Goal: Task Accomplishment & Management: Use online tool/utility

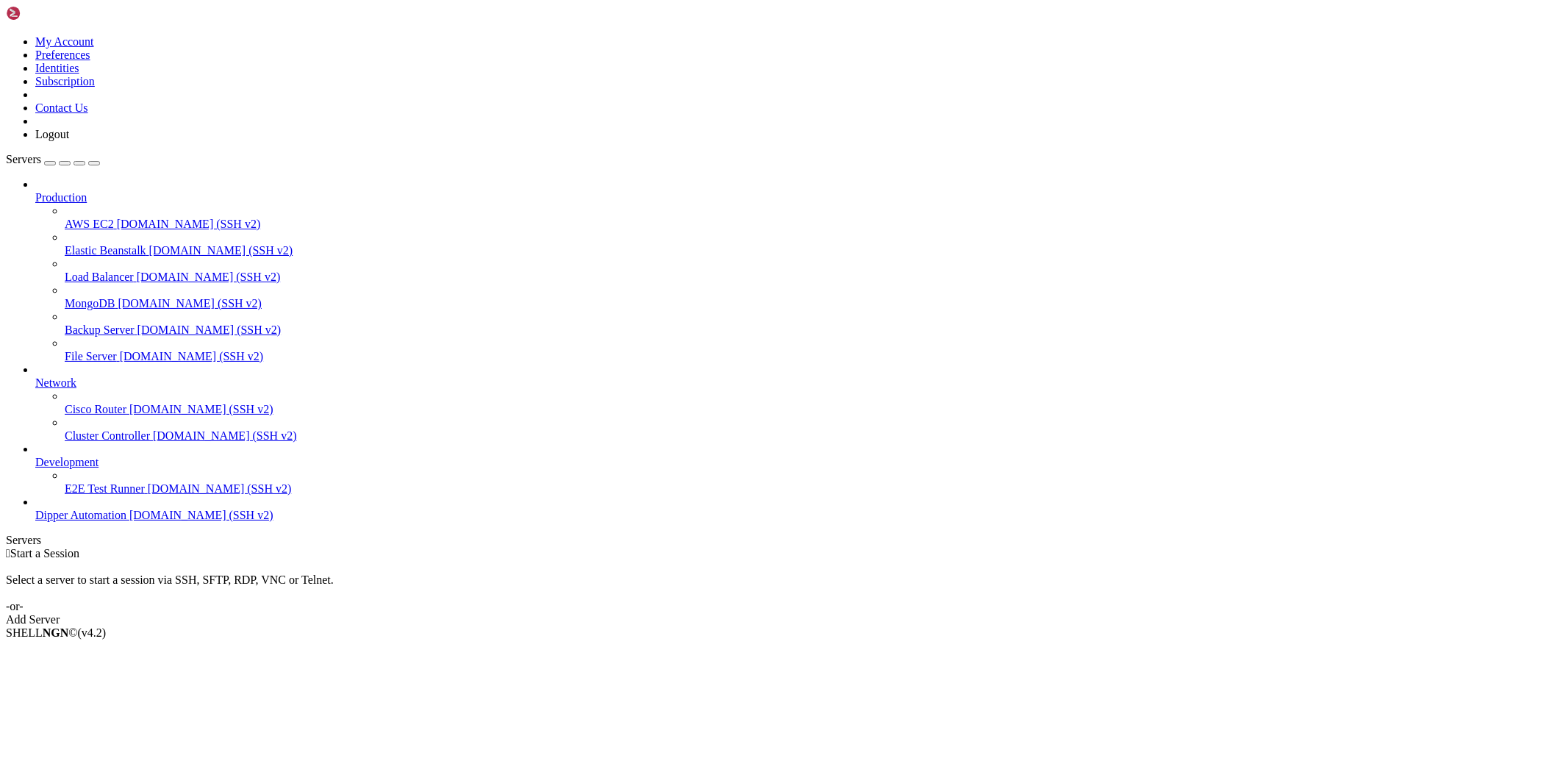
click at [130, 522] on span "[DOMAIN_NAME] (SSH v2)" at bounding box center [201, 515] width 144 height 12
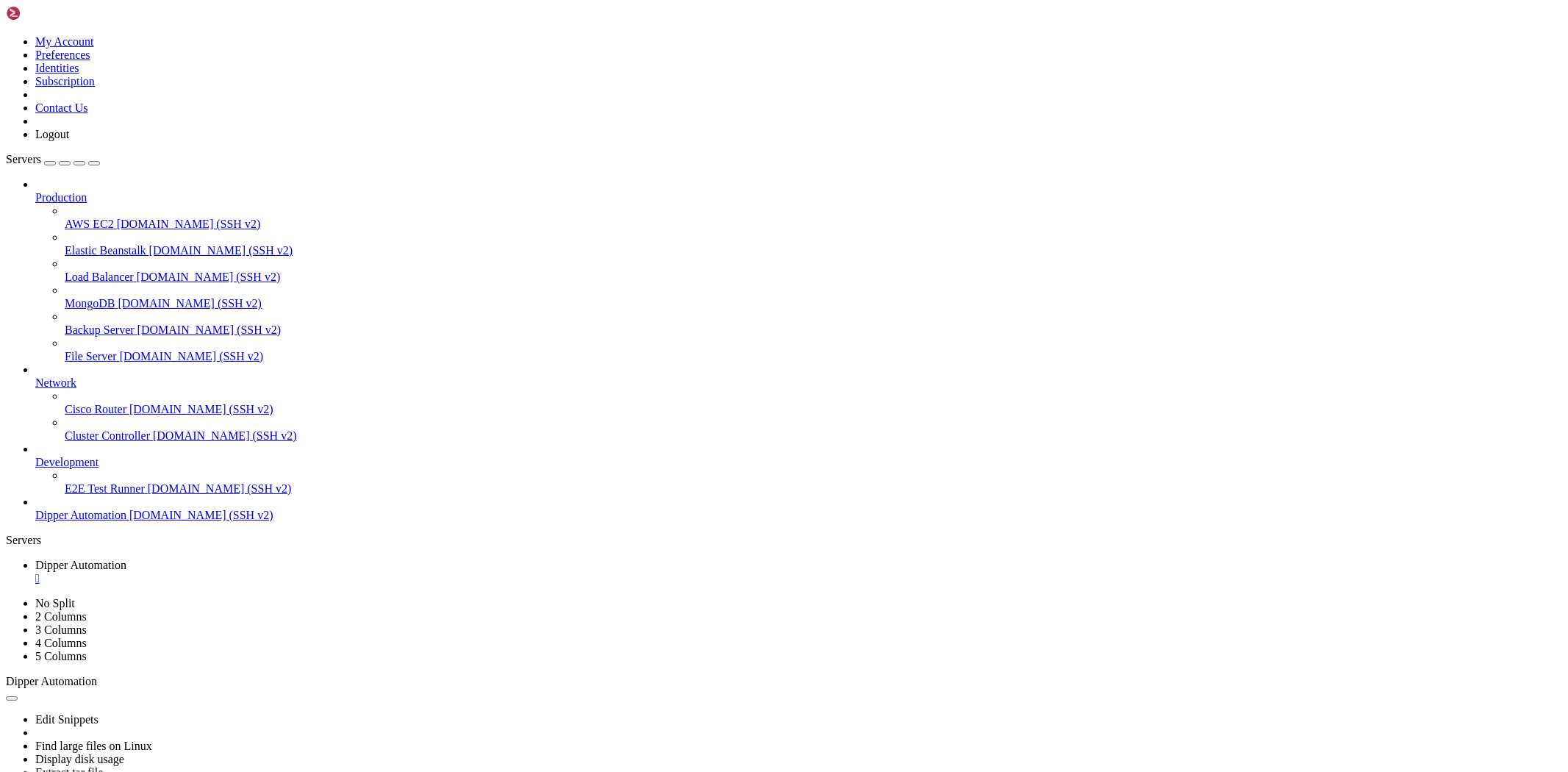
drag, startPoint x: 192, startPoint y: 1084, endPoint x: 1252, endPoint y: 1364, distance: 1096.4
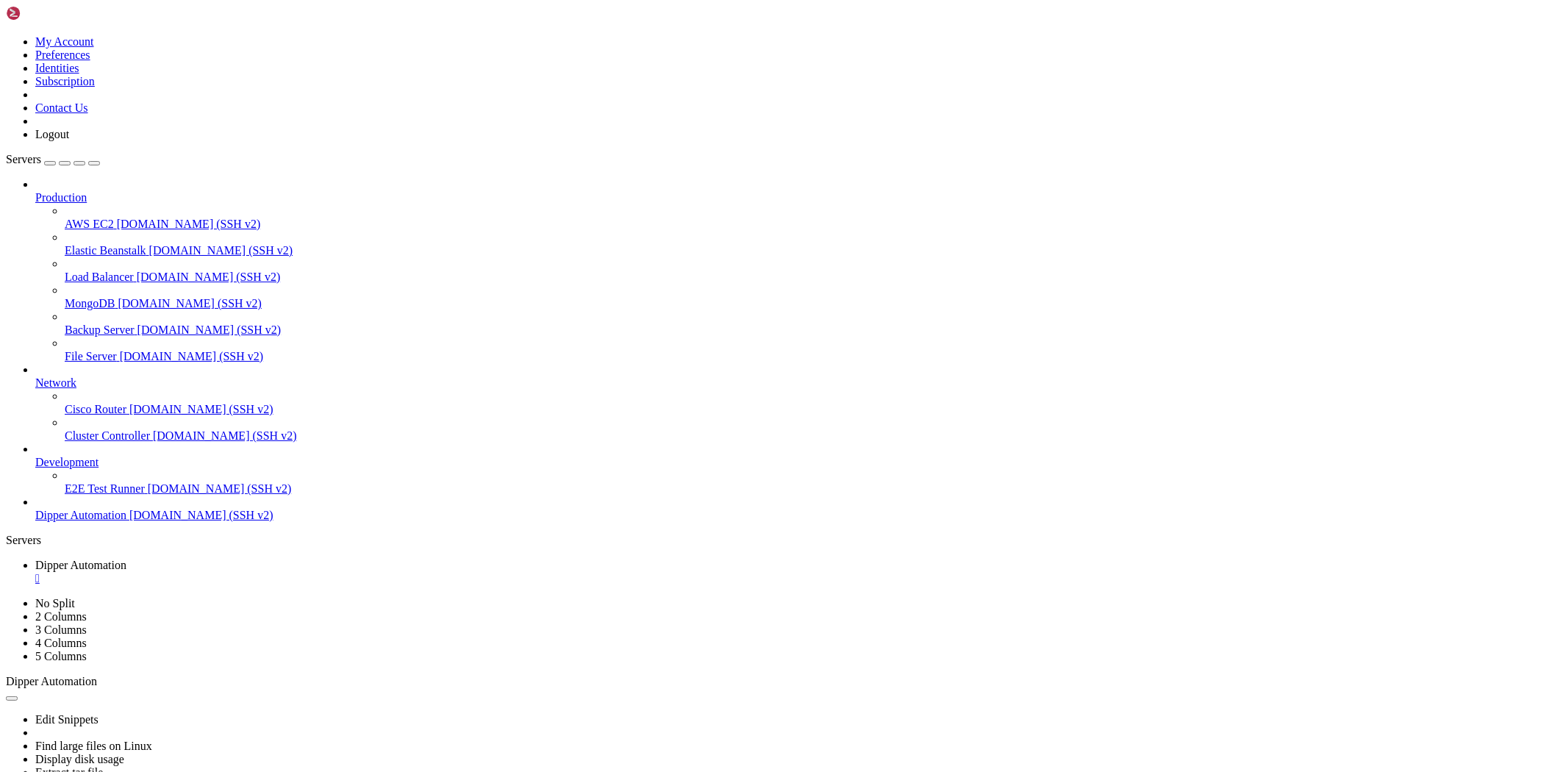
drag, startPoint x: 1253, startPoint y: 1378, endPoint x: 114, endPoint y: 1113, distance: 1169.4
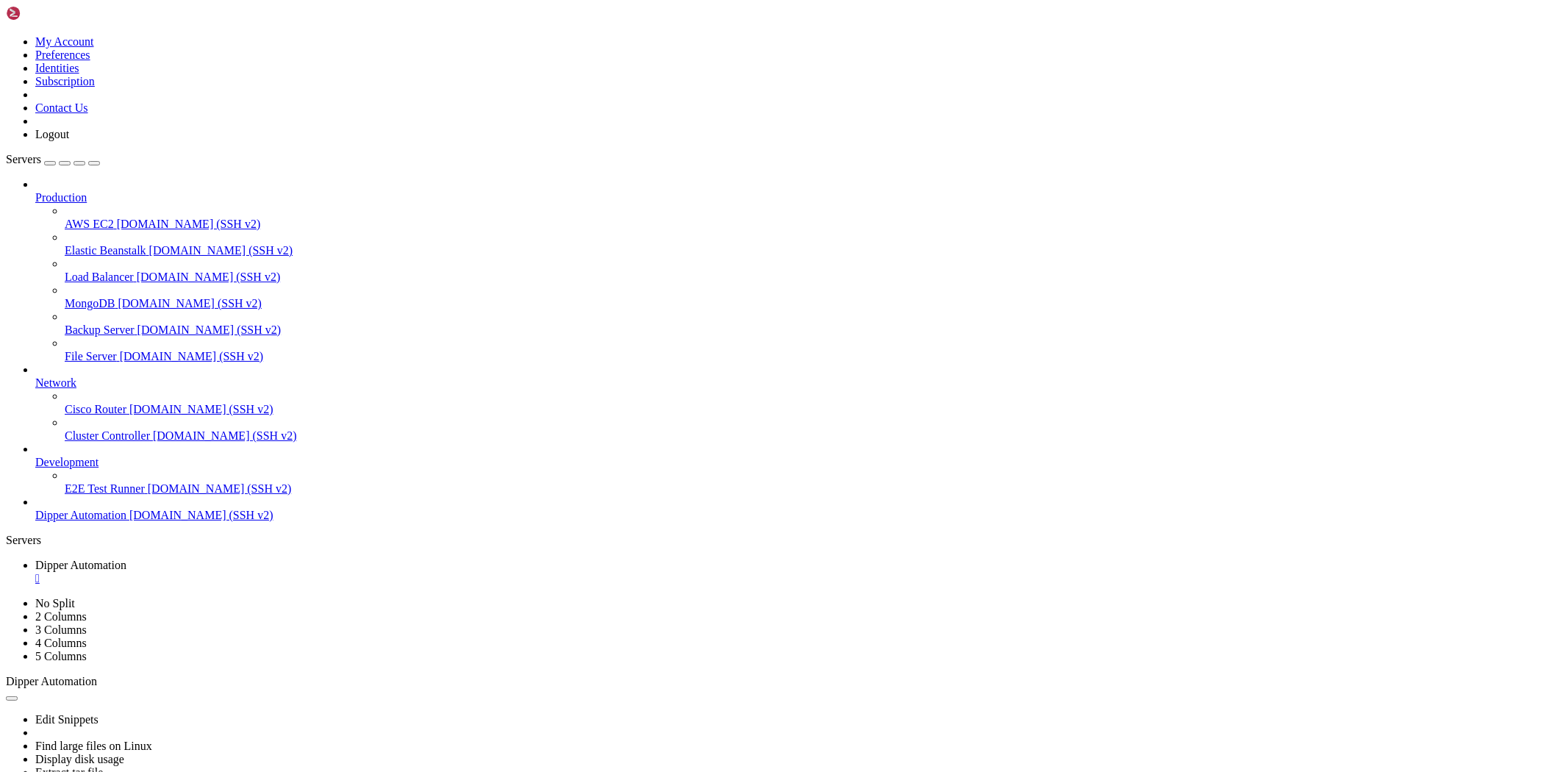
drag, startPoint x: 27, startPoint y: 1362, endPoint x: 428, endPoint y: 1352, distance: 401.1
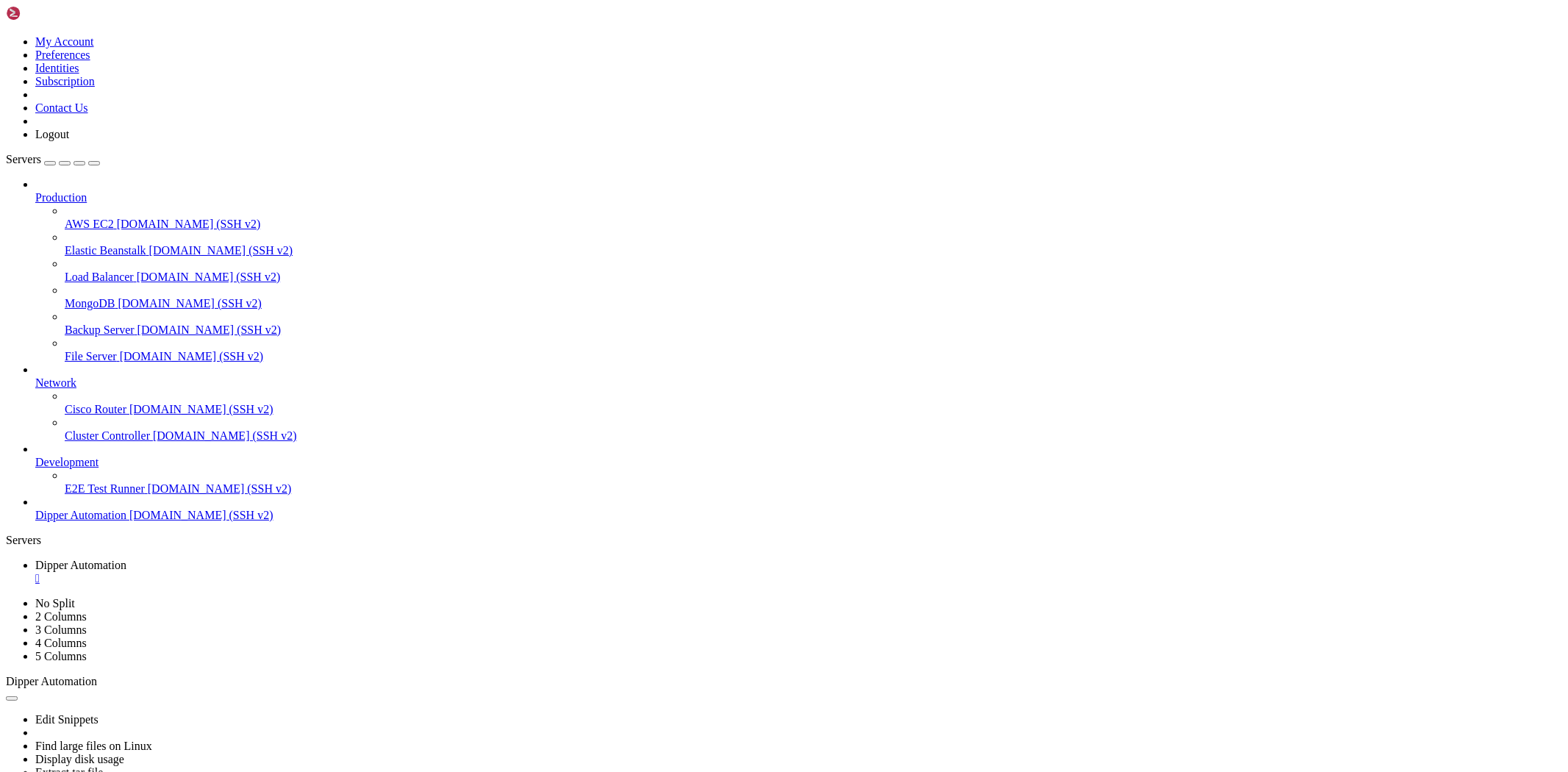
drag, startPoint x: 54, startPoint y: 1275, endPoint x: 205, endPoint y: 1273, distance: 151.0
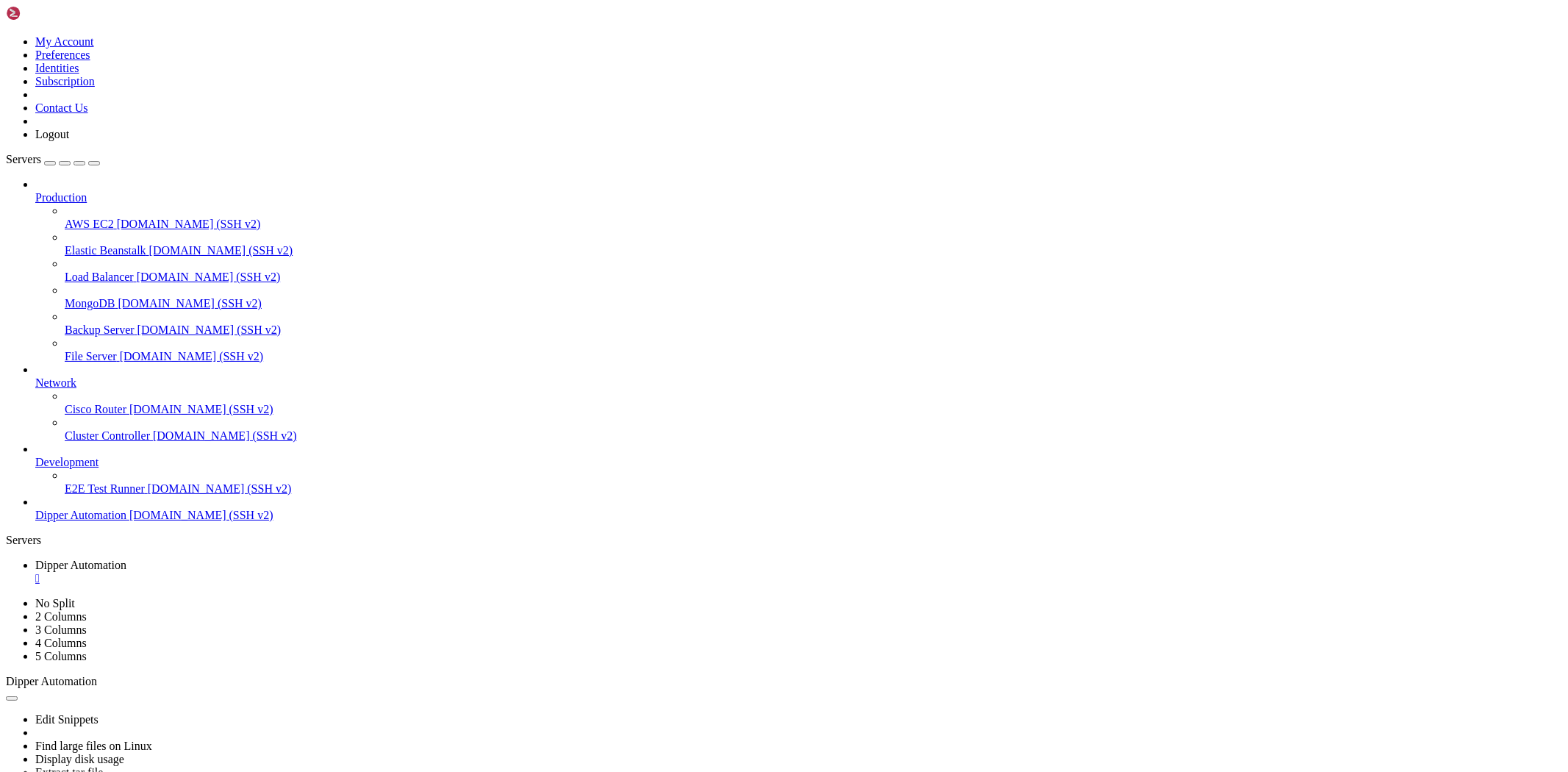
drag, startPoint x: 51, startPoint y: 1273, endPoint x: 194, endPoint y: 1275, distance: 143.0
drag, startPoint x: 194, startPoint y: 1275, endPoint x: 255, endPoint y: 1282, distance: 61.4
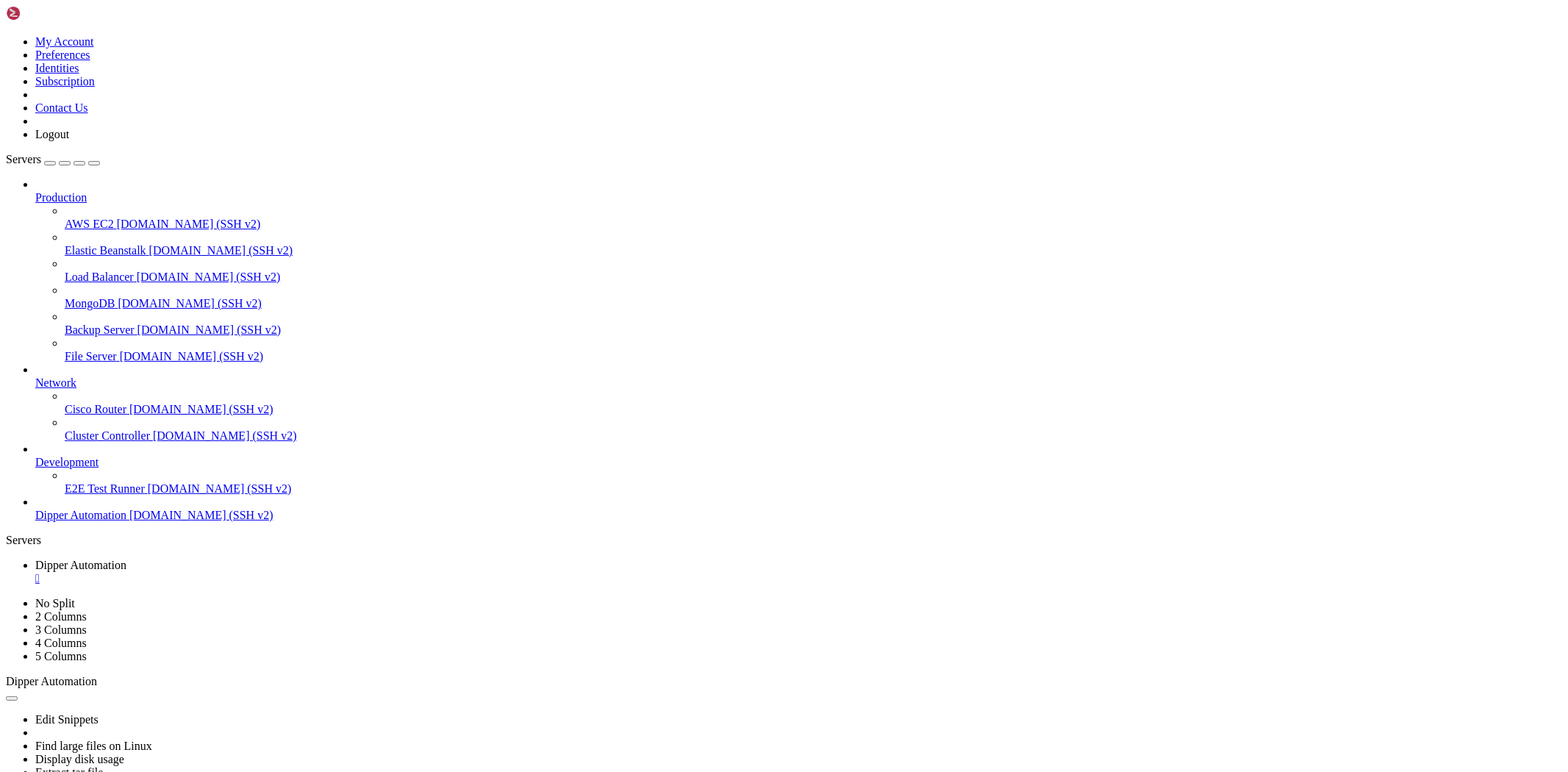
drag, startPoint x: 605, startPoint y: 1273, endPoint x: 550, endPoint y: 1275, distance: 55.0
drag, startPoint x: 57, startPoint y: 1285, endPoint x: 156, endPoint y: 1282, distance: 99.0
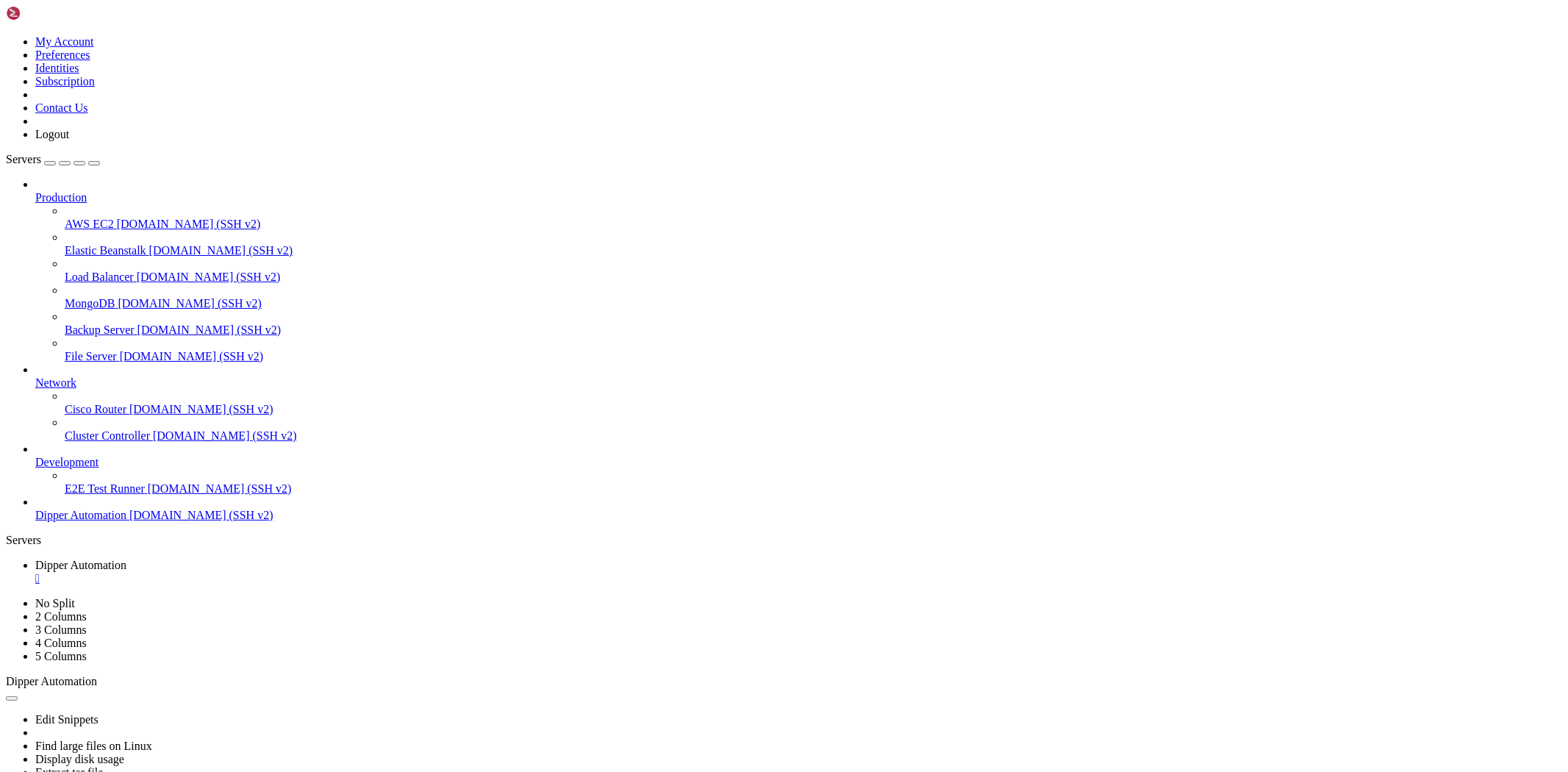
drag, startPoint x: 610, startPoint y: 1292, endPoint x: 566, endPoint y: 1291, distance: 44.0
drag, startPoint x: 22, startPoint y: 1380, endPoint x: 309, endPoint y: 1439, distance: 293.0
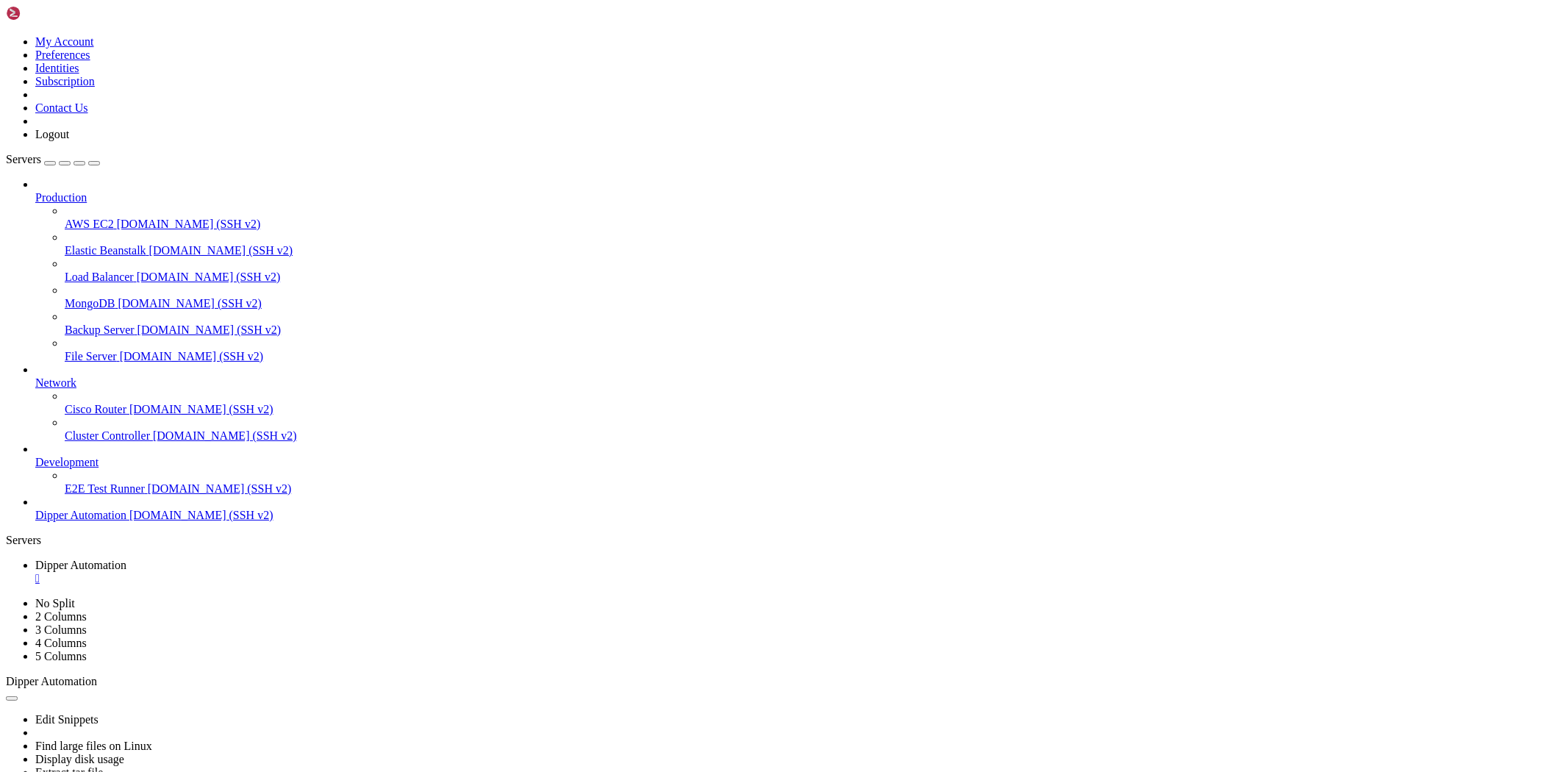
drag, startPoint x: 51, startPoint y: 1394, endPoint x: 99, endPoint y: 1394, distance: 48.0
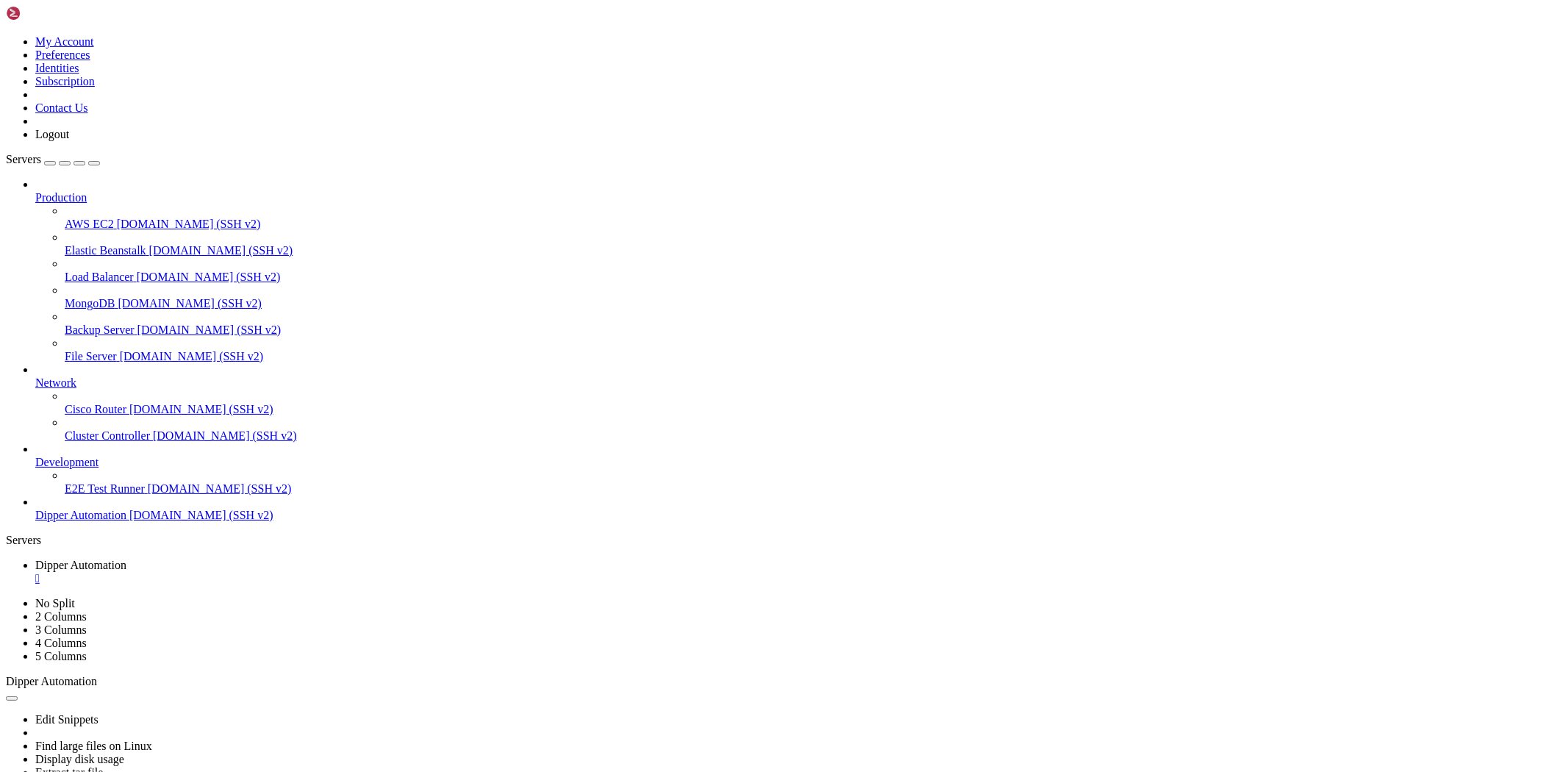
drag, startPoint x: 153, startPoint y: 1402, endPoint x: 58, endPoint y: 1406, distance: 95.1
drag, startPoint x: 102, startPoint y: 1416, endPoint x: 41, endPoint y: 1431, distance: 62.8
drag, startPoint x: 142, startPoint y: 1428, endPoint x: 92, endPoint y: 1429, distance: 50.0
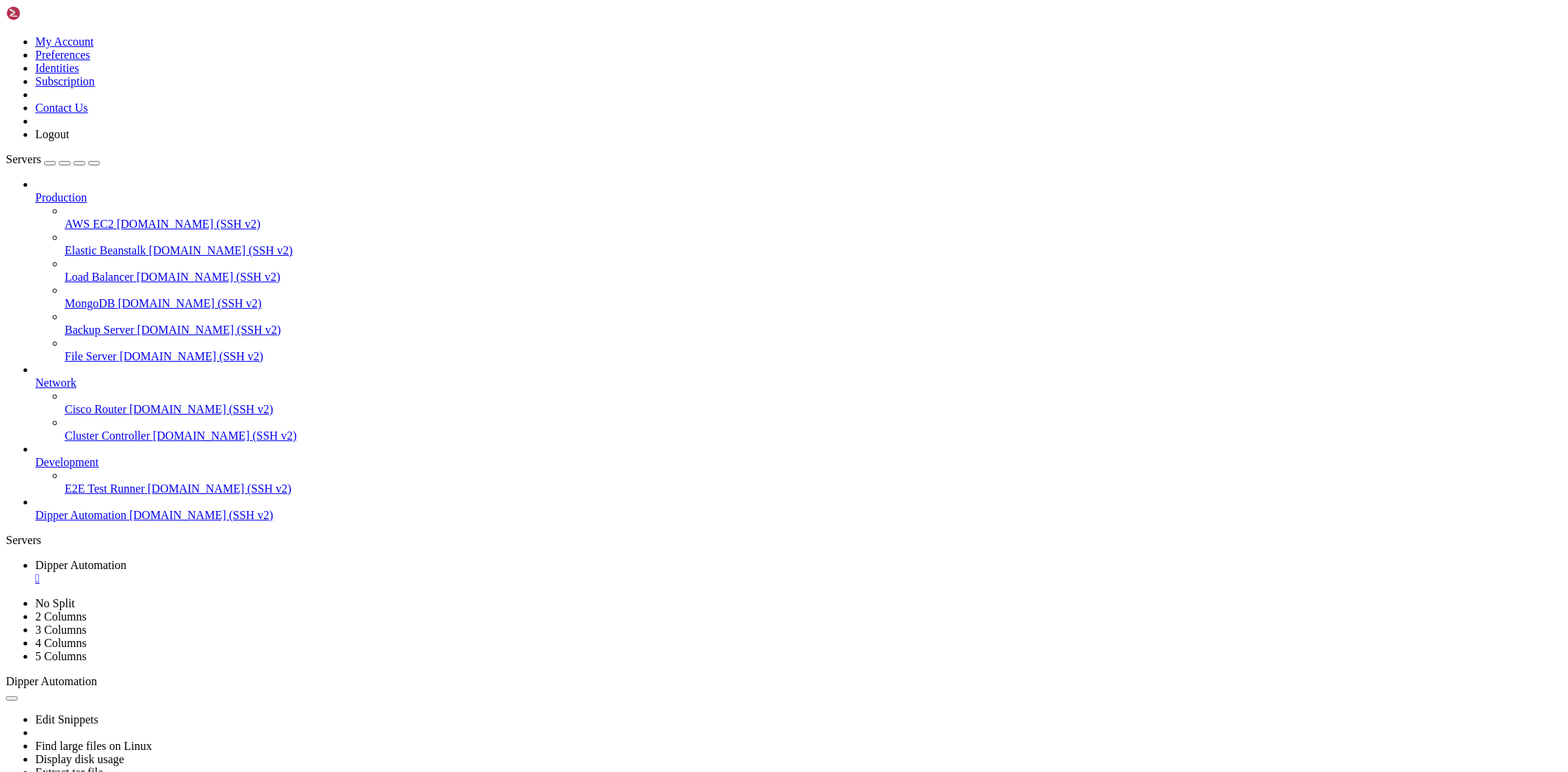
drag, startPoint x: 162, startPoint y: 1446, endPoint x: 157, endPoint y: 1453, distance: 8.6
drag, startPoint x: 26, startPoint y: 1486, endPoint x: 345, endPoint y: 1482, distance: 319.0
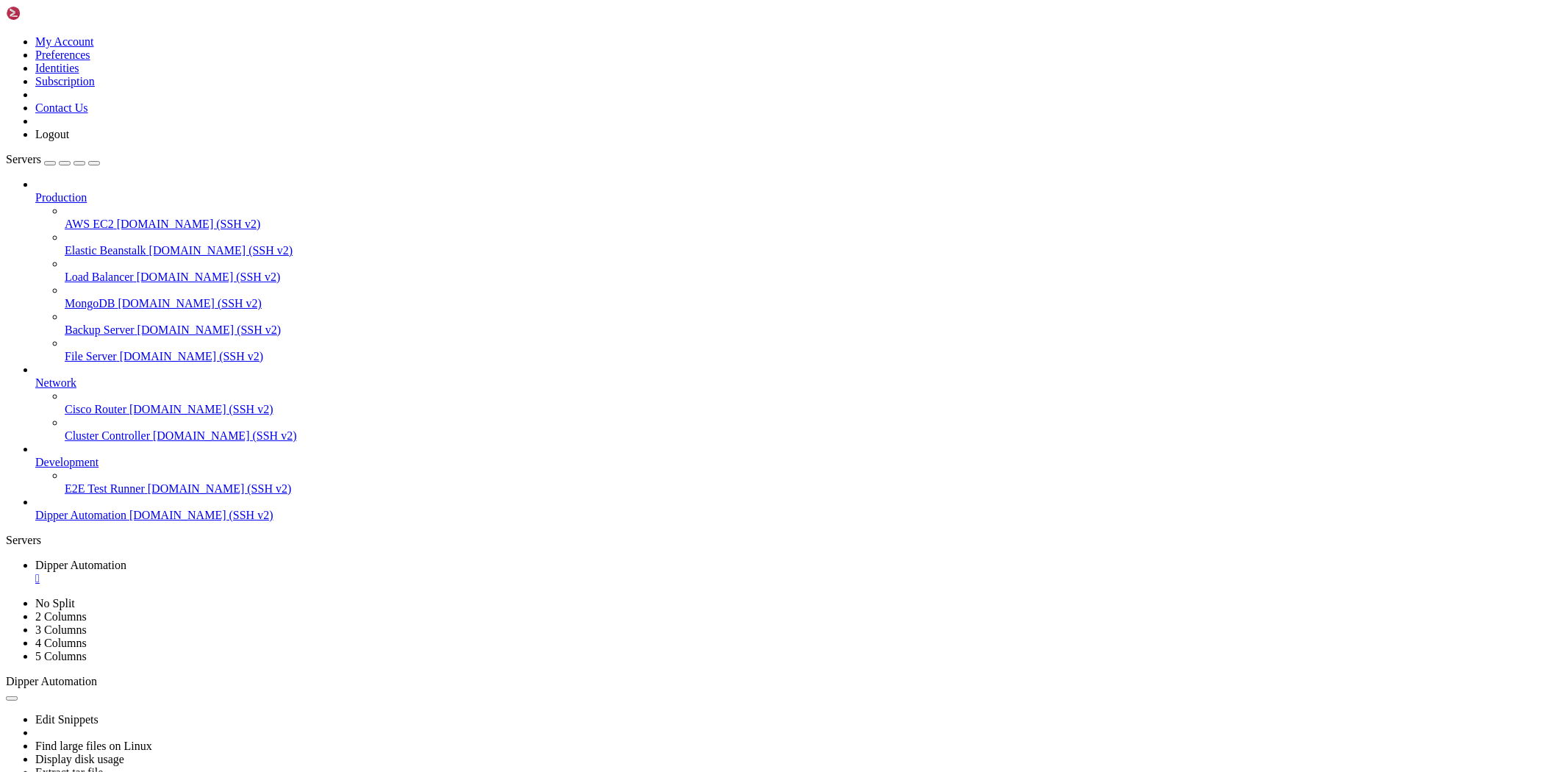
drag, startPoint x: 485, startPoint y: 1403, endPoint x: 393, endPoint y: 1408, distance: 92.1
